Goal: Task Accomplishment & Management: Use online tool/utility

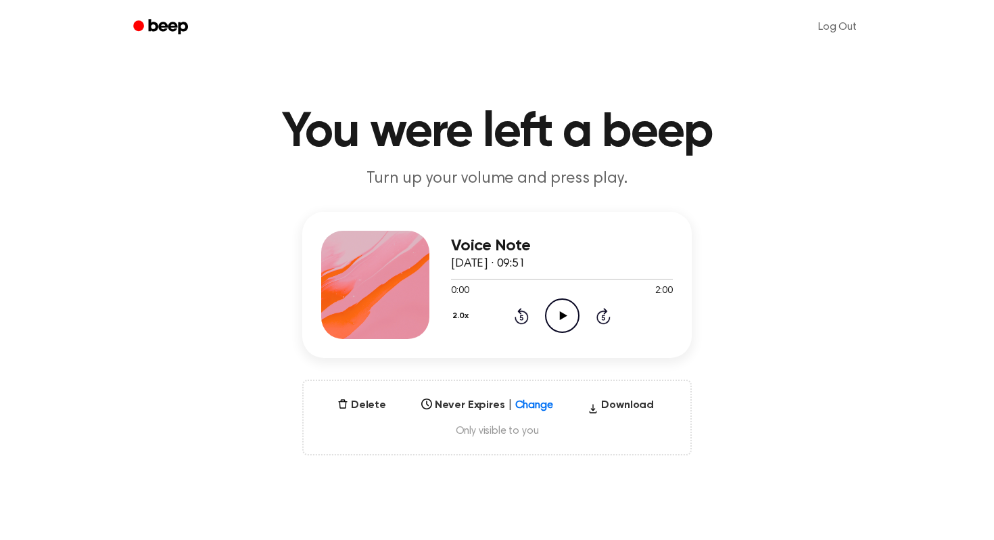
click at [533, 402] on div "Select..." at bounding box center [487, 401] width 143 height 19
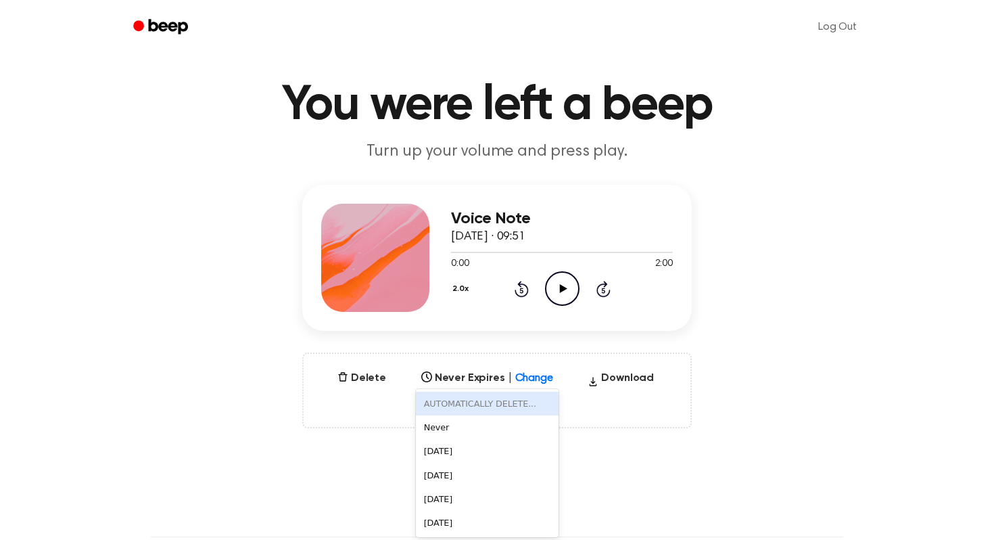
scroll to position [30, 0]
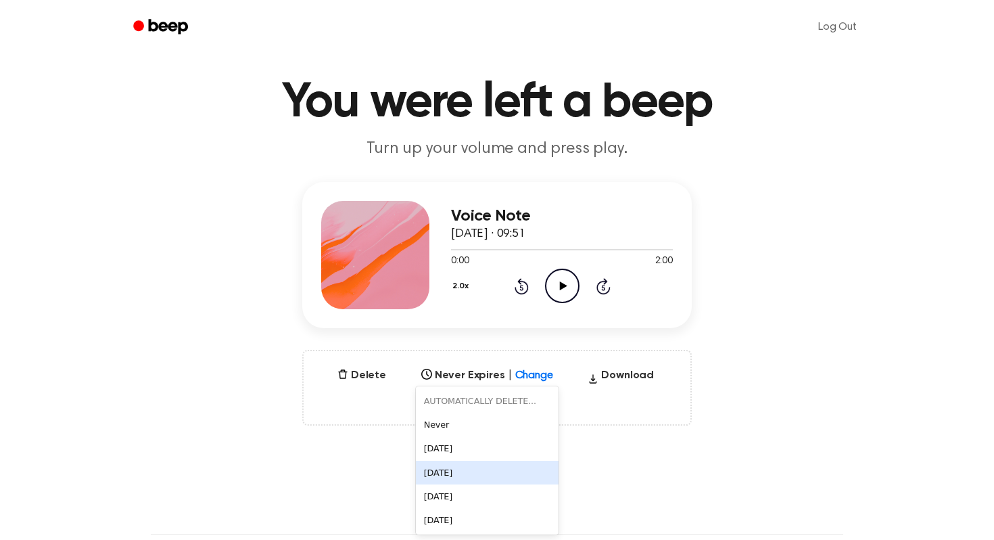
click at [478, 478] on div "[DATE]" at bounding box center [487, 472] width 143 height 24
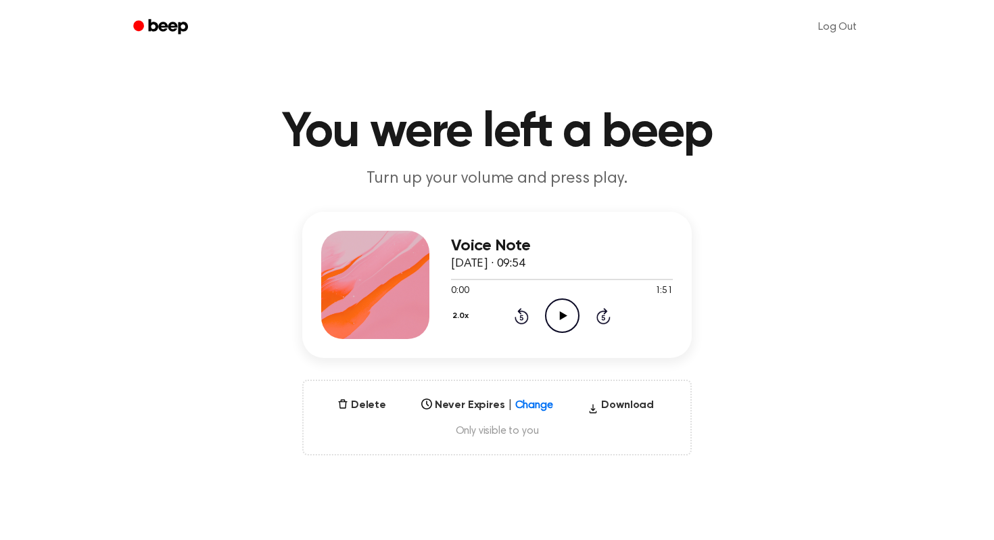
click at [529, 405] on div "Select..." at bounding box center [487, 401] width 143 height 19
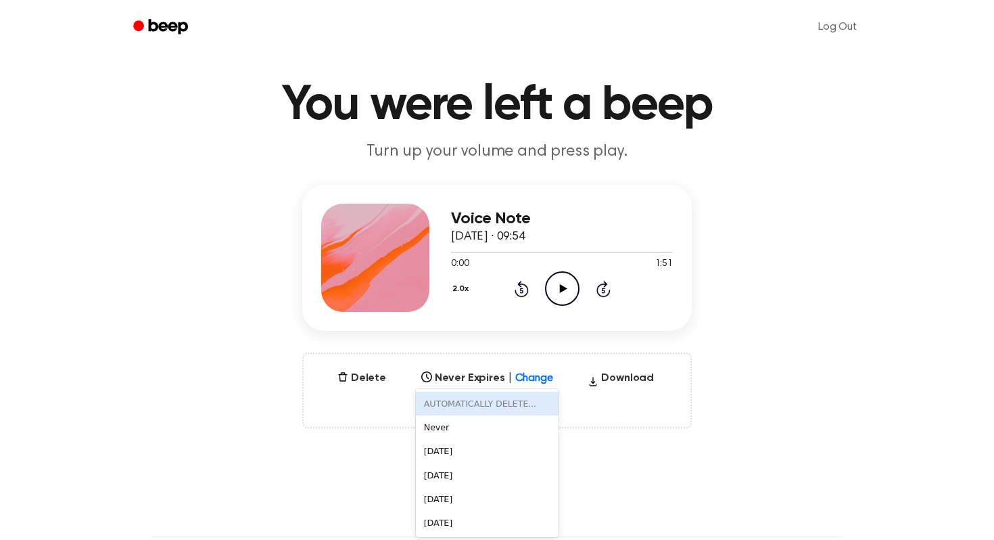
scroll to position [30, 0]
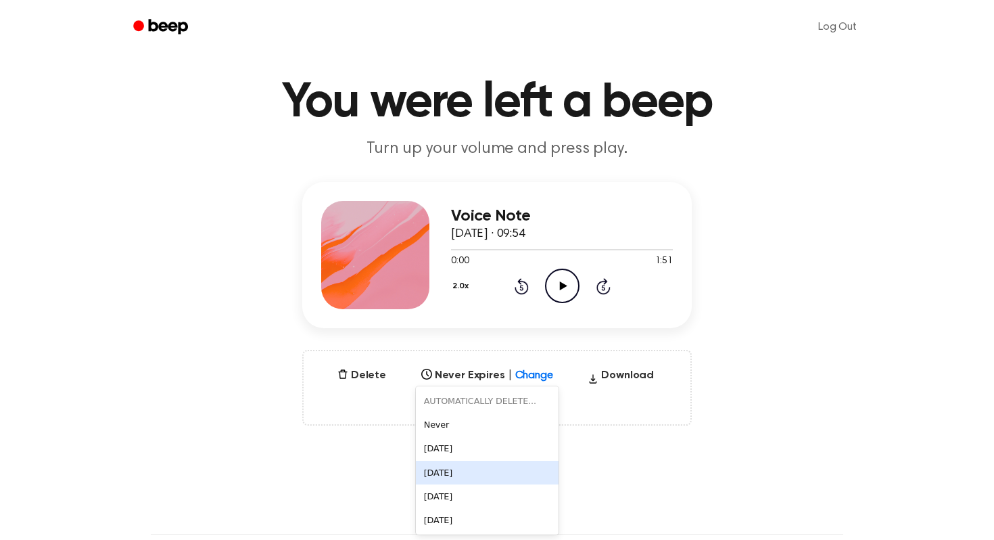
click at [479, 472] on div "[DATE]" at bounding box center [487, 472] width 143 height 24
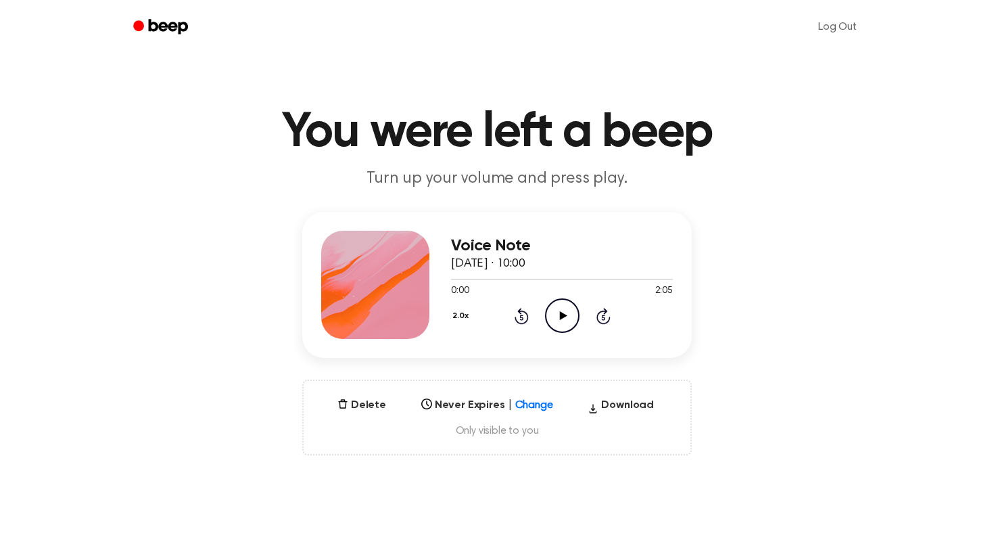
click at [536, 402] on div "Select..." at bounding box center [487, 401] width 143 height 19
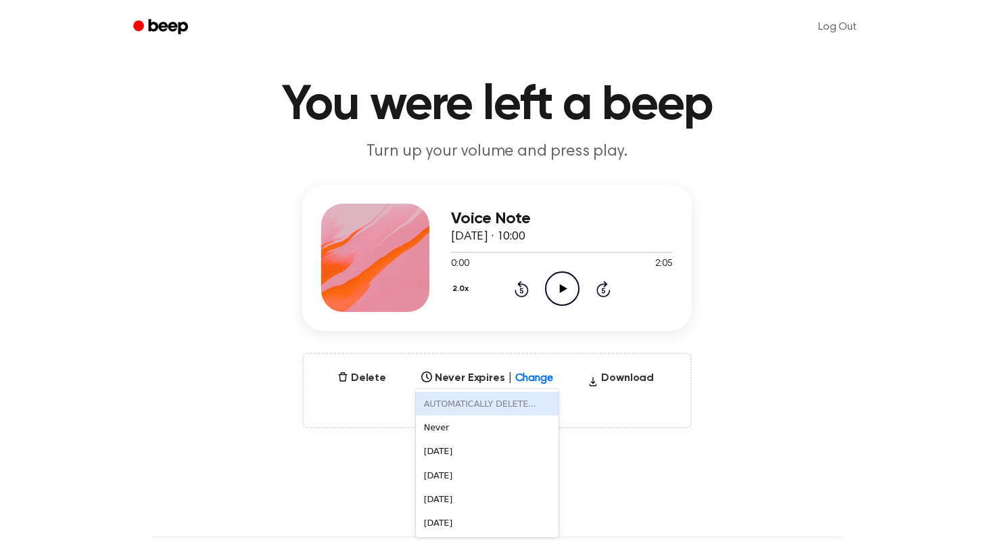
scroll to position [30, 0]
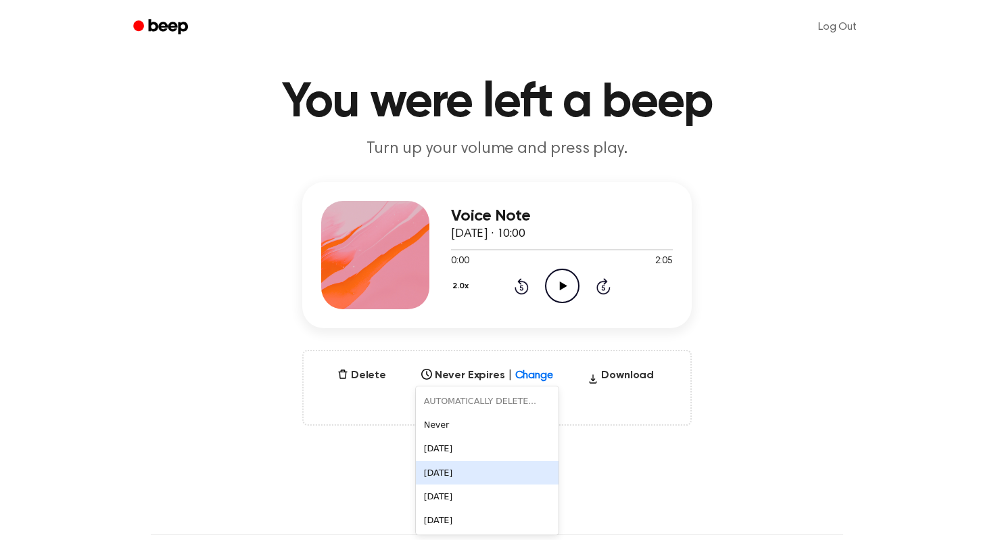
click at [477, 468] on div "[DATE]" at bounding box center [487, 472] width 143 height 24
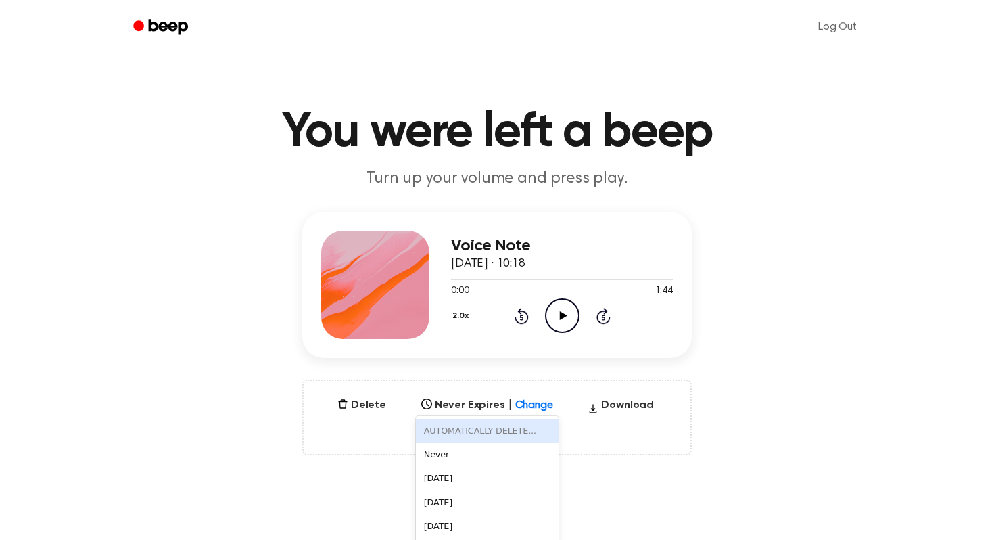
click at [535, 401] on div "AUTOMATICALLY DELETE... disabled, 1 of 6. 6 results available. Use Up and Down …" at bounding box center [487, 401] width 143 height 19
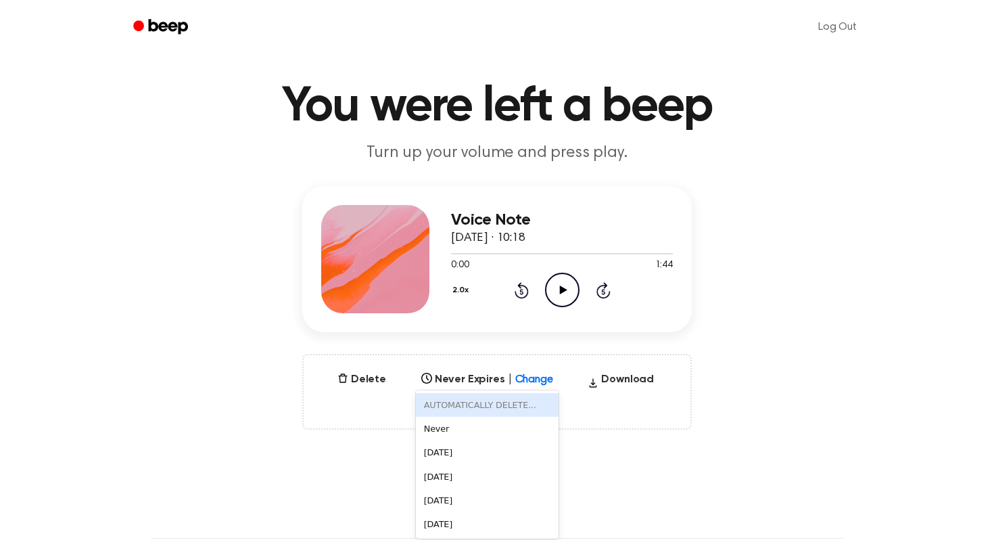
scroll to position [30, 0]
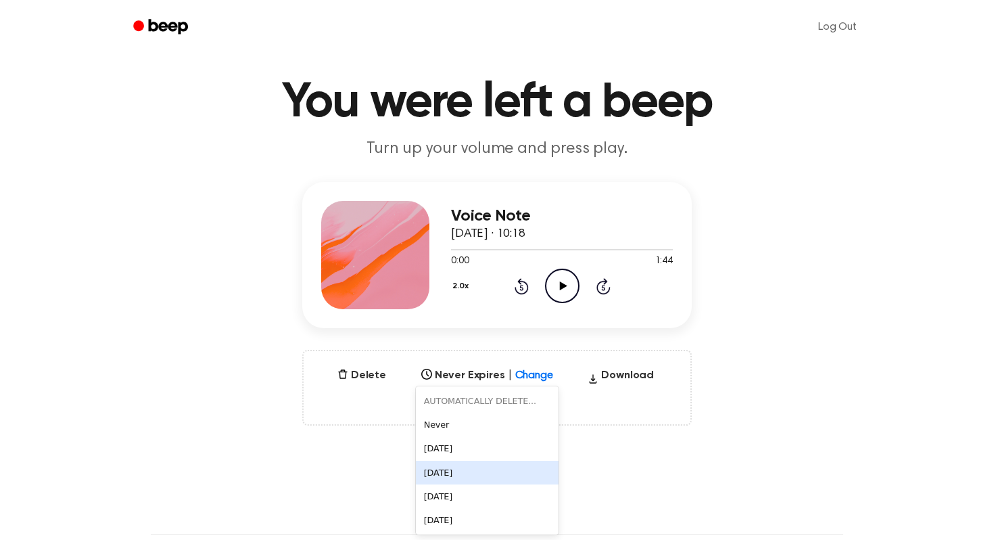
click at [494, 470] on div "[DATE]" at bounding box center [487, 472] width 143 height 24
